Goal: Task Accomplishment & Management: Complete application form

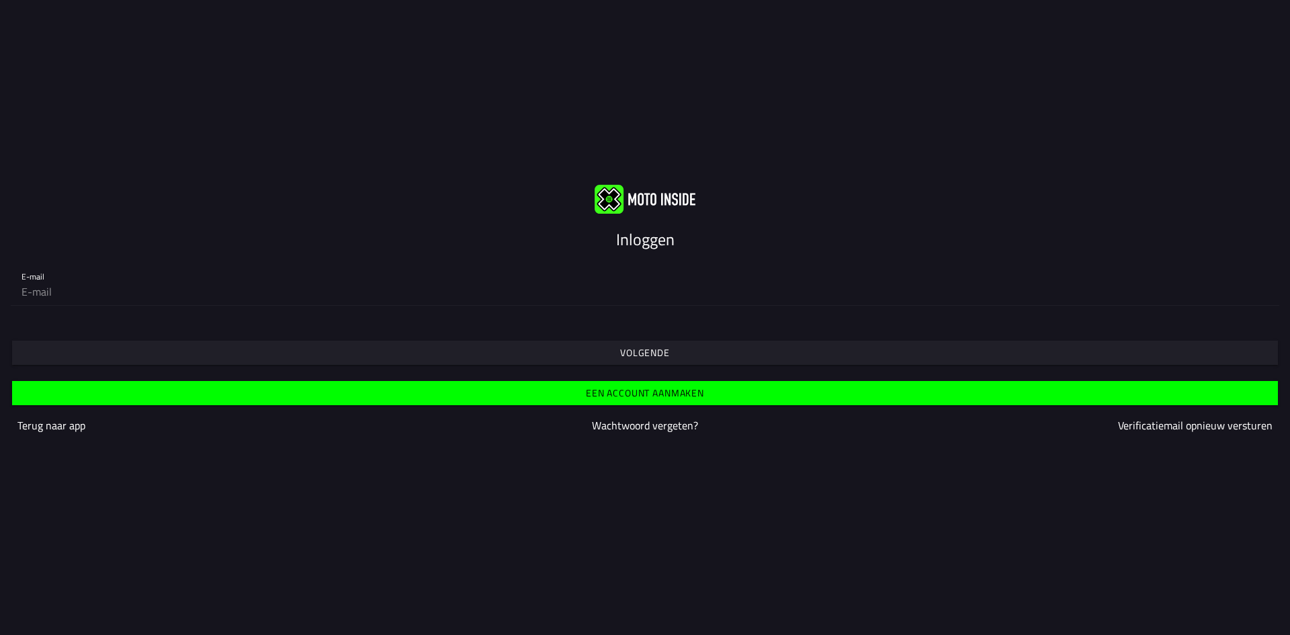
click at [0, 0] on slot "Volgende" at bounding box center [0, 0] width 0 height 0
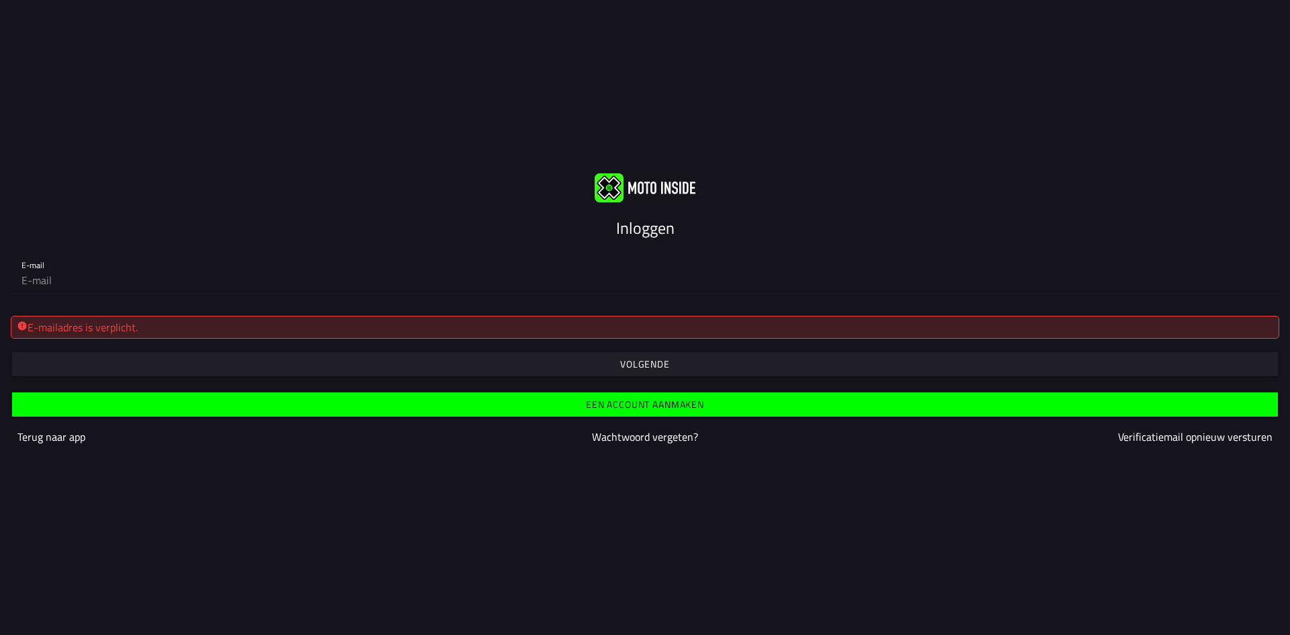
click at [408, 365] on span "button" at bounding box center [644, 364] width 1245 height 24
click at [401, 331] on div "E-mailadres is verplicht." at bounding box center [645, 327] width 1256 height 16
click at [308, 267] on input "email" at bounding box center [644, 280] width 1247 height 27
type input "[EMAIL_ADDRESS][DOMAIN_NAME]"
click at [396, 362] on span "button" at bounding box center [644, 364] width 1245 height 24
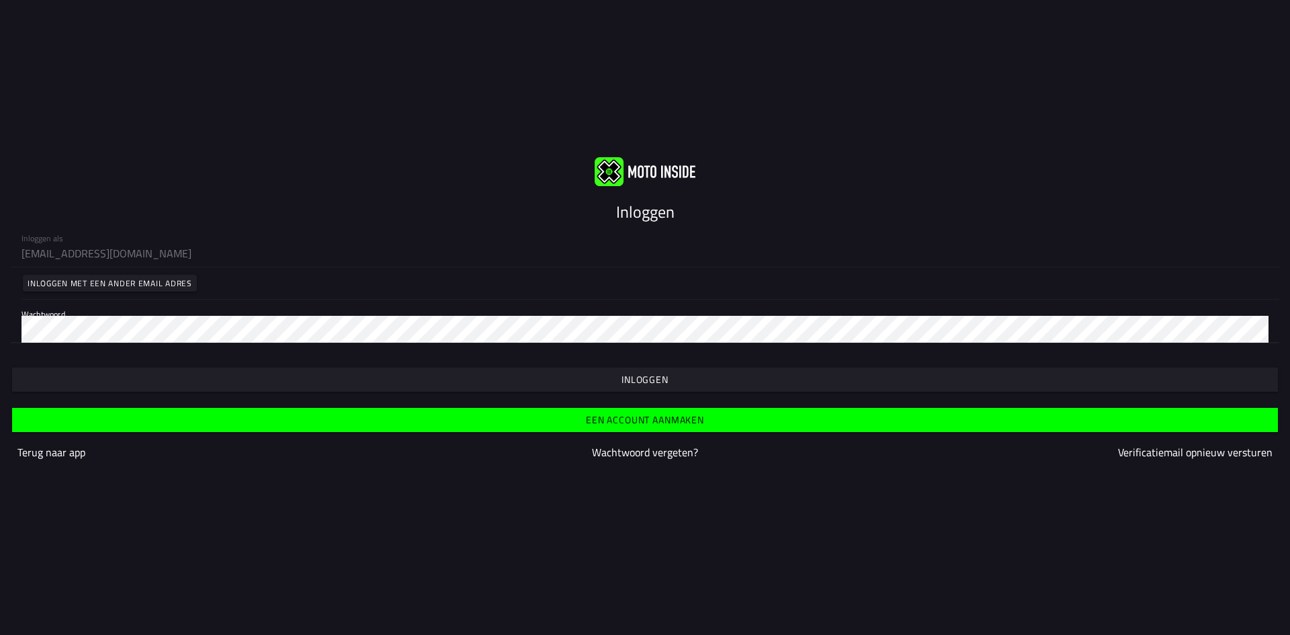
click at [434, 380] on span "button" at bounding box center [644, 380] width 1245 height 24
